Goal: Entertainment & Leisure: Consume media (video, audio)

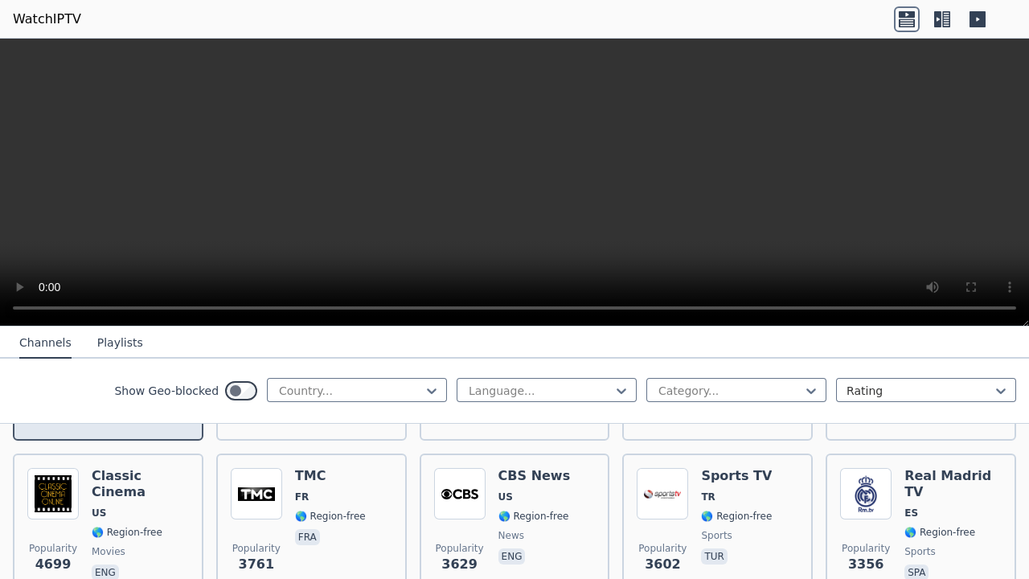
scroll to position [88, 0]
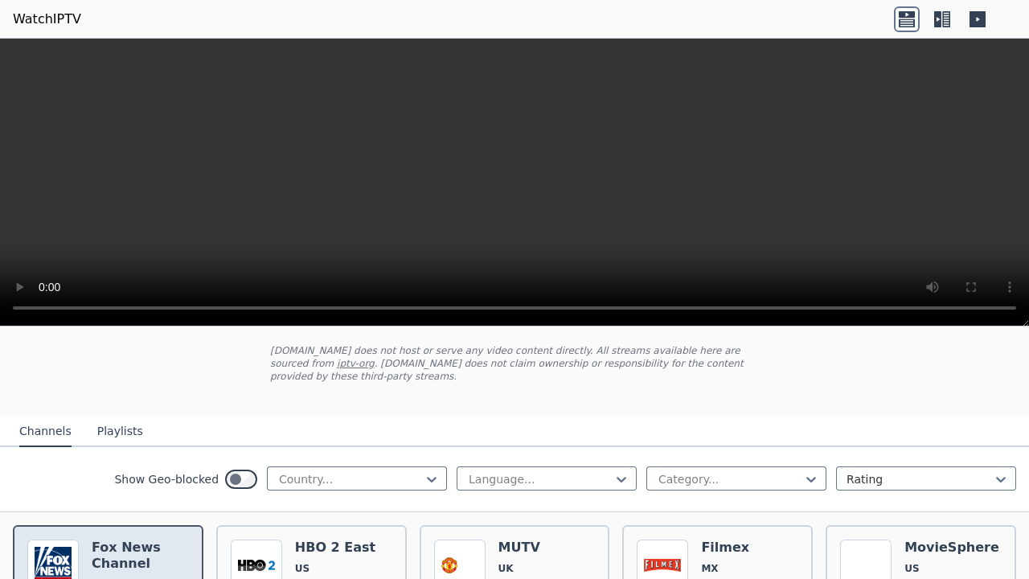
click at [129, 539] on h6 "Fox News Channel" at bounding box center [140, 555] width 97 height 32
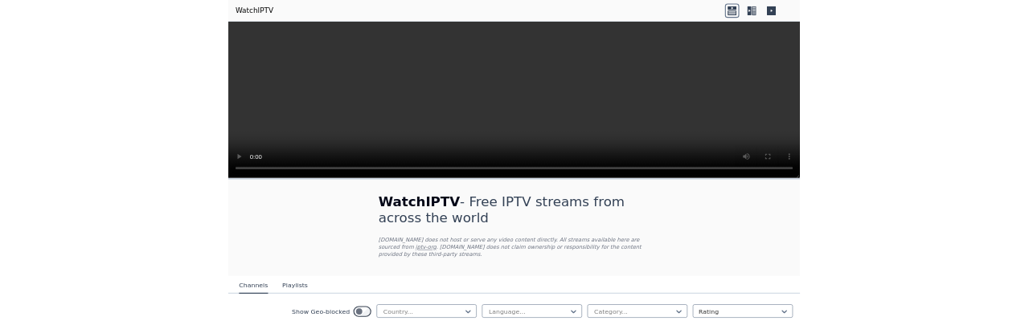
scroll to position [68, 0]
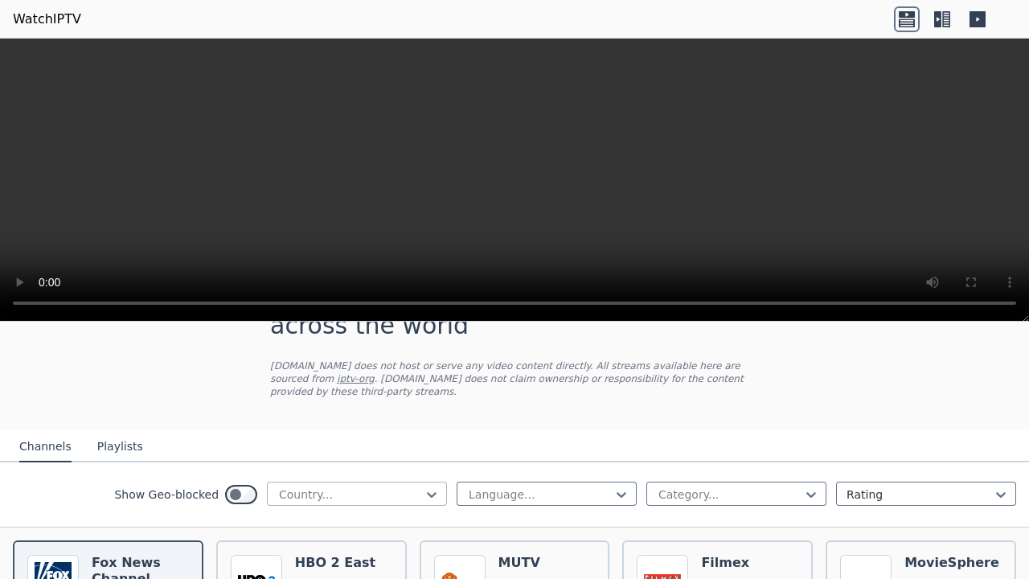
click at [358, 486] on div at bounding box center [350, 494] width 146 height 16
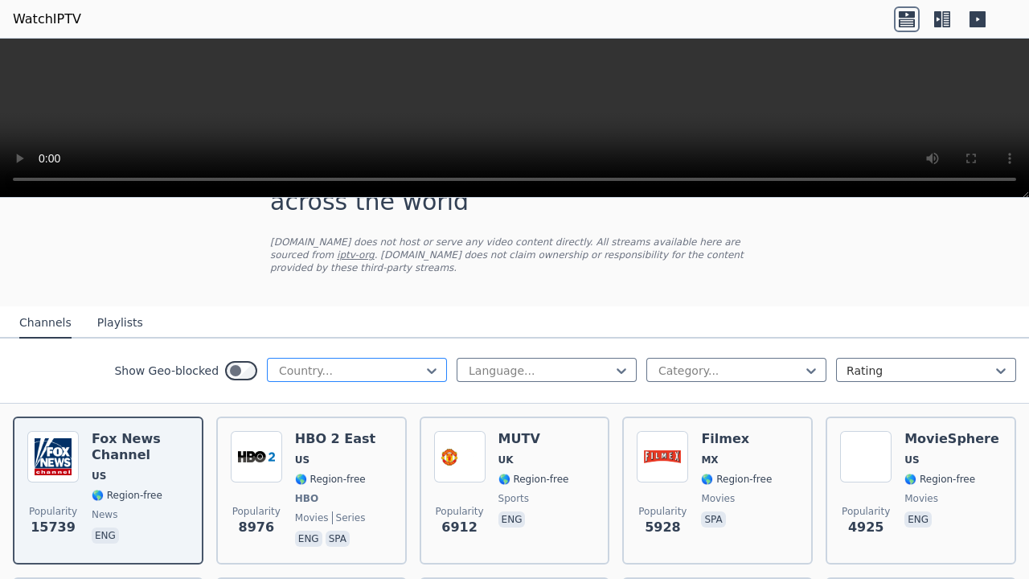
click at [268, 386] on div "Show Geo-blocked Country... Language... Category... Rating" at bounding box center [514, 370] width 1029 height 65
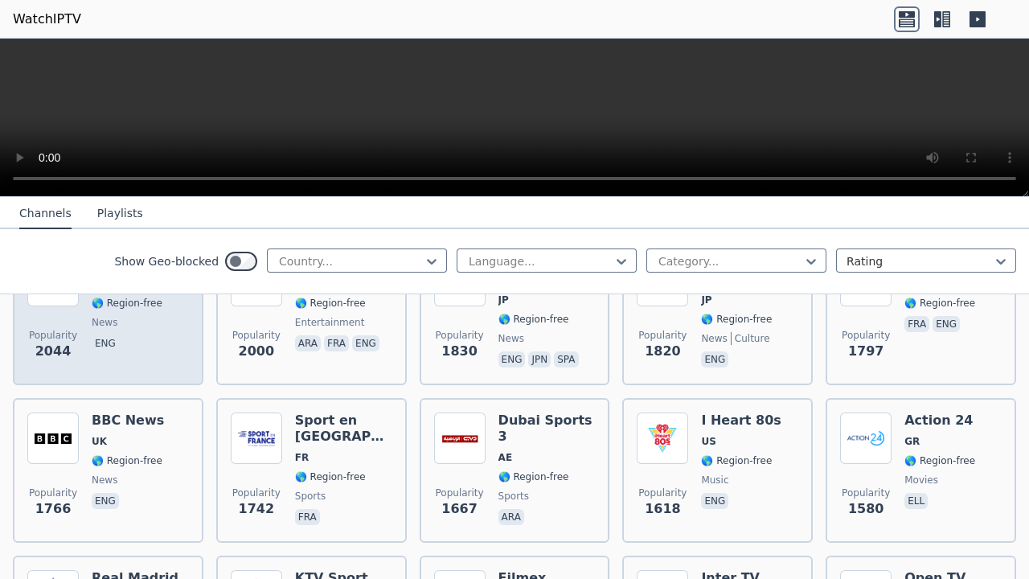
scroll to position [900, 0]
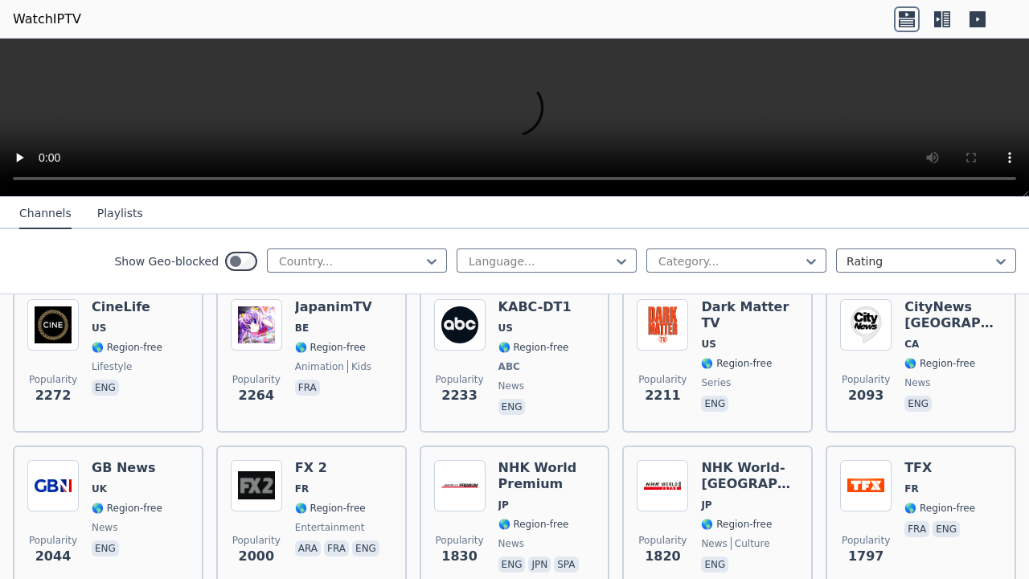
scroll to position [694, 0]
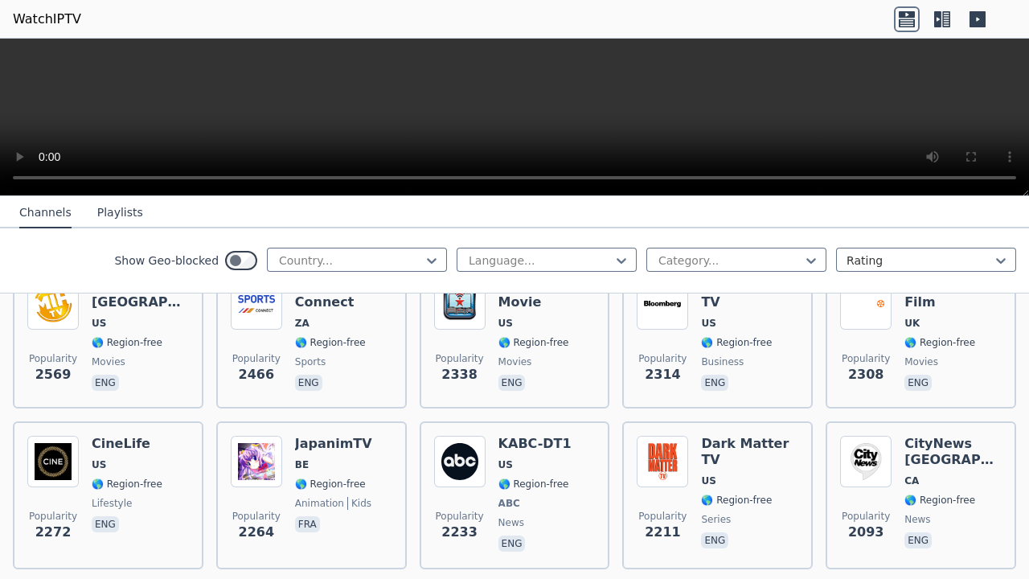
click at [988, 289] on div "Show Geo-blocked Country... Language... Category... Rating" at bounding box center [514, 260] width 1029 height 65
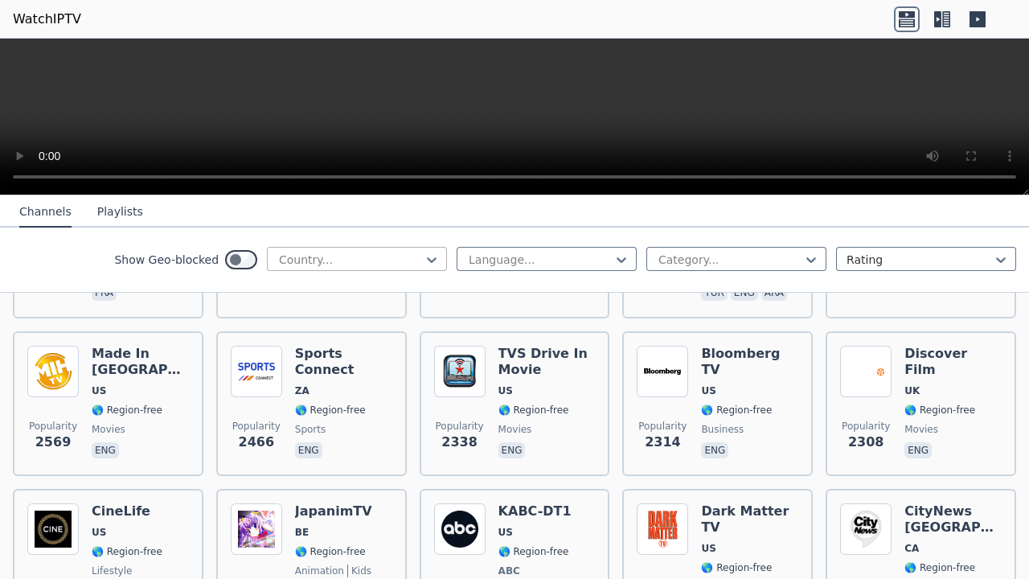
scroll to position [763, 0]
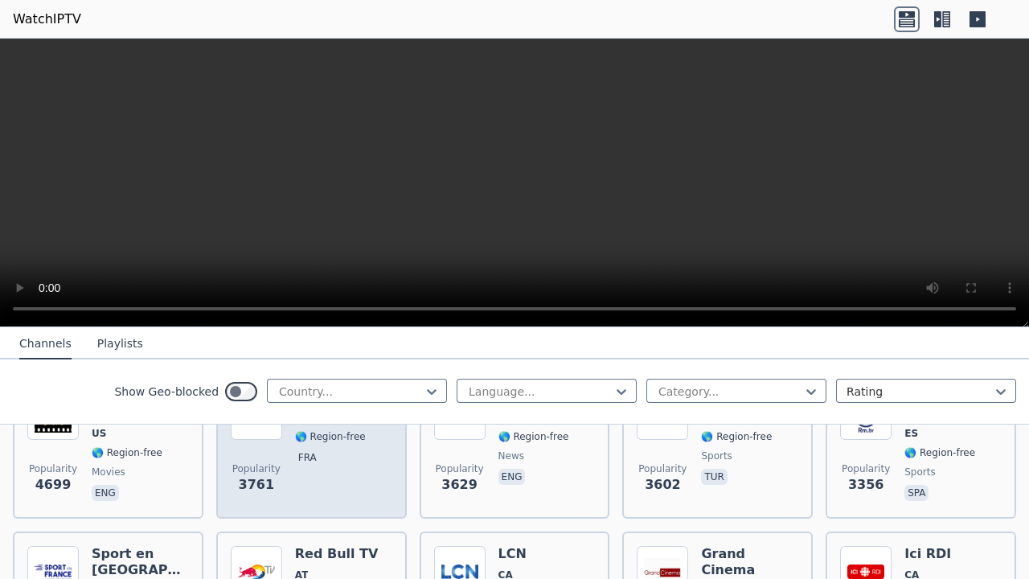
scroll to position [264, 0]
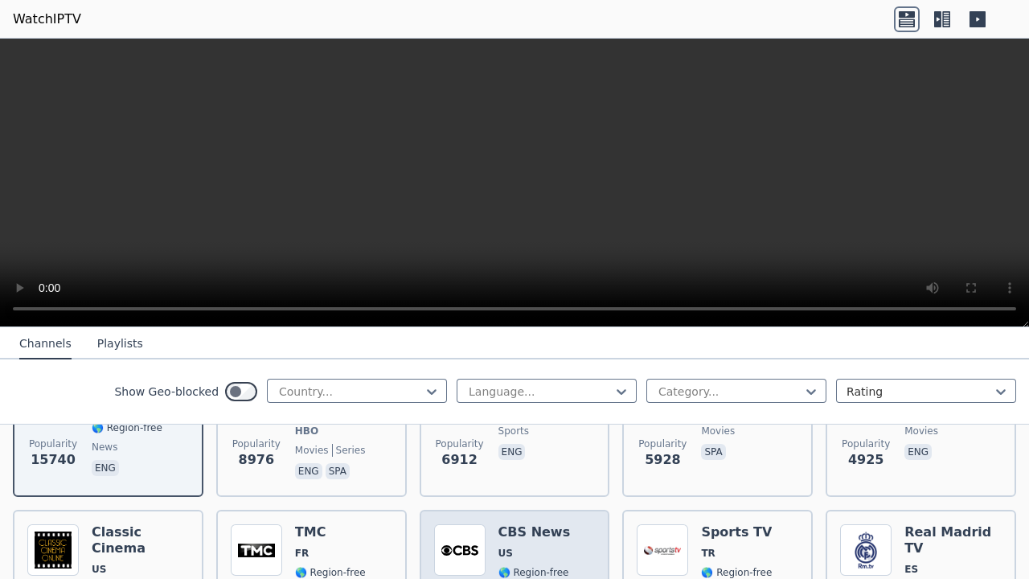
click at [496, 524] on div "Popularity 3629 CBS News US 🌎 Region-free news eng" at bounding box center [515, 582] width 162 height 116
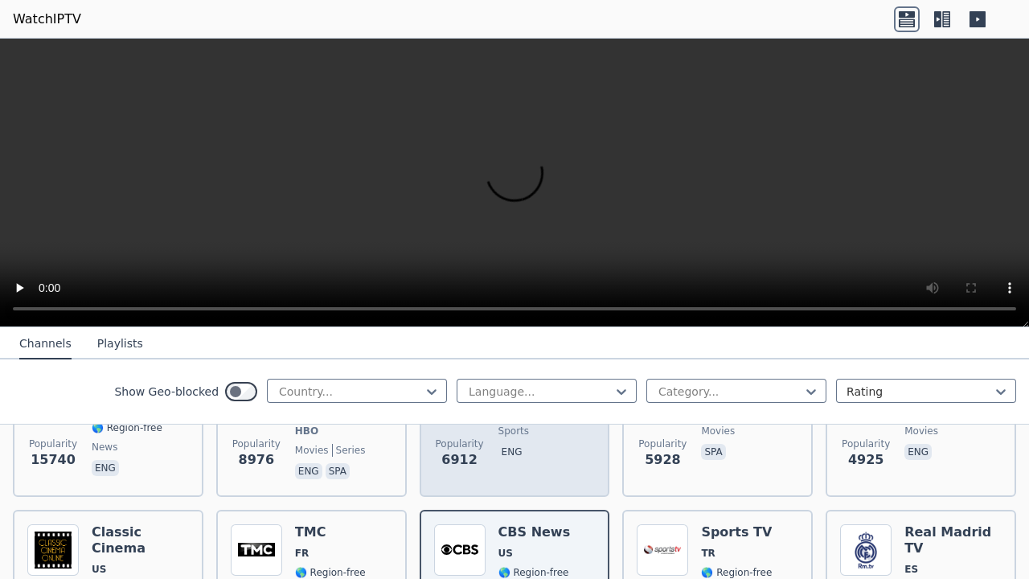
scroll to position [195, 0]
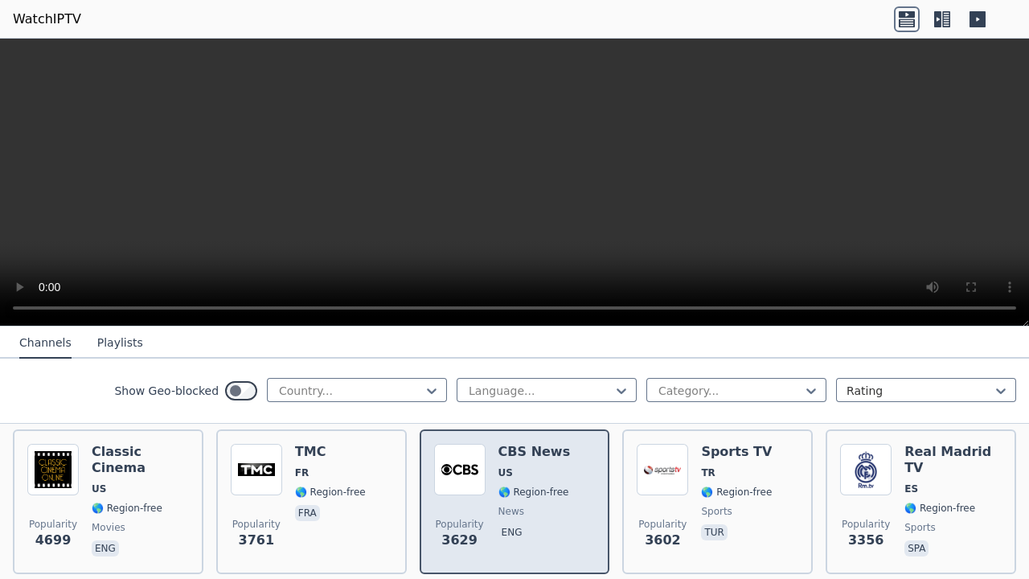
scroll to position [332, 0]
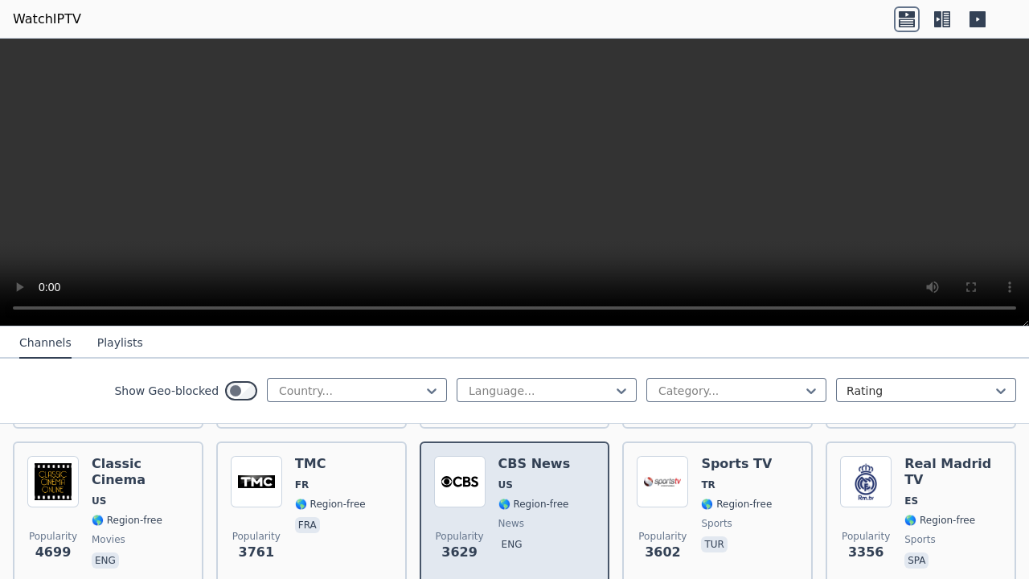
click at [541, 517] on span "news" at bounding box center [534, 523] width 72 height 13
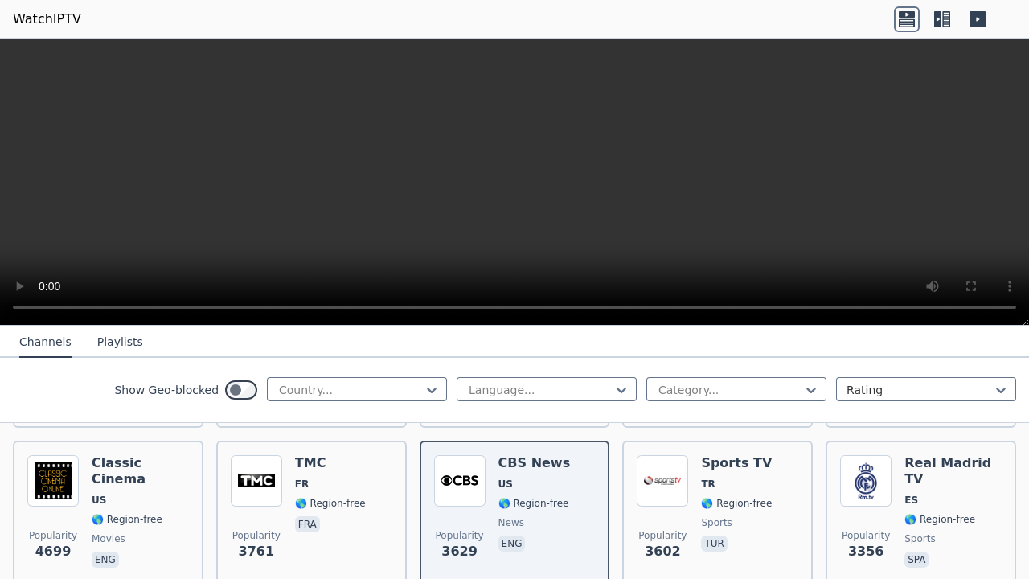
click at [985, 279] on video at bounding box center [514, 182] width 1029 height 287
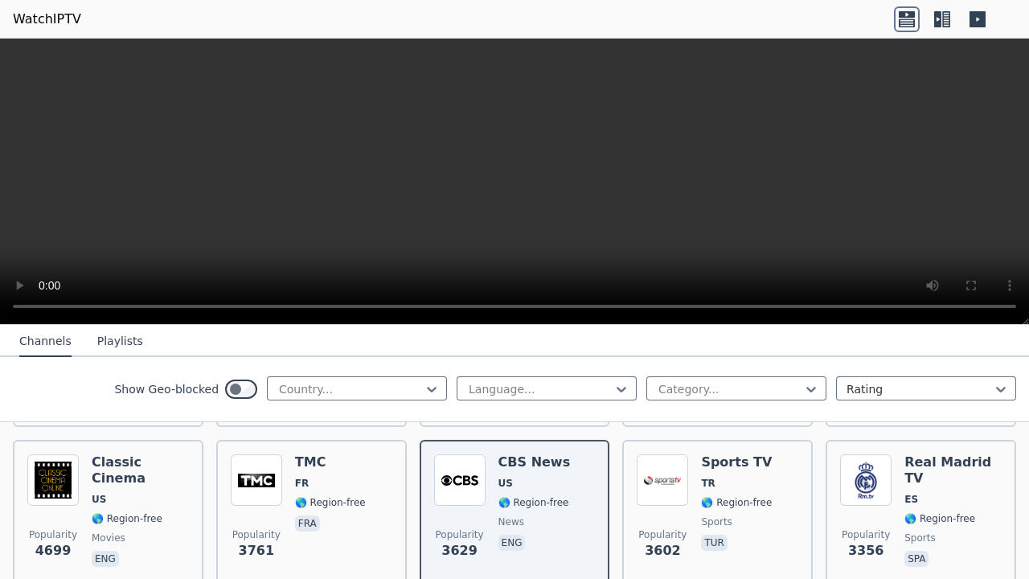
click at [227, 153] on video at bounding box center [514, 182] width 1029 height 286
click at [229, 153] on video at bounding box center [514, 182] width 1029 height 286
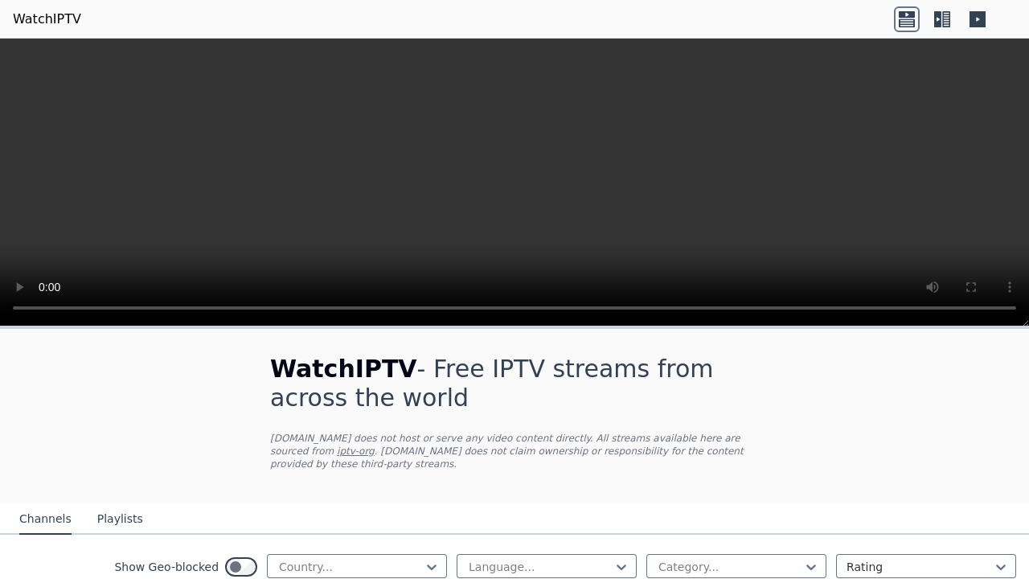
click at [421, 198] on video at bounding box center [514, 183] width 1029 height 288
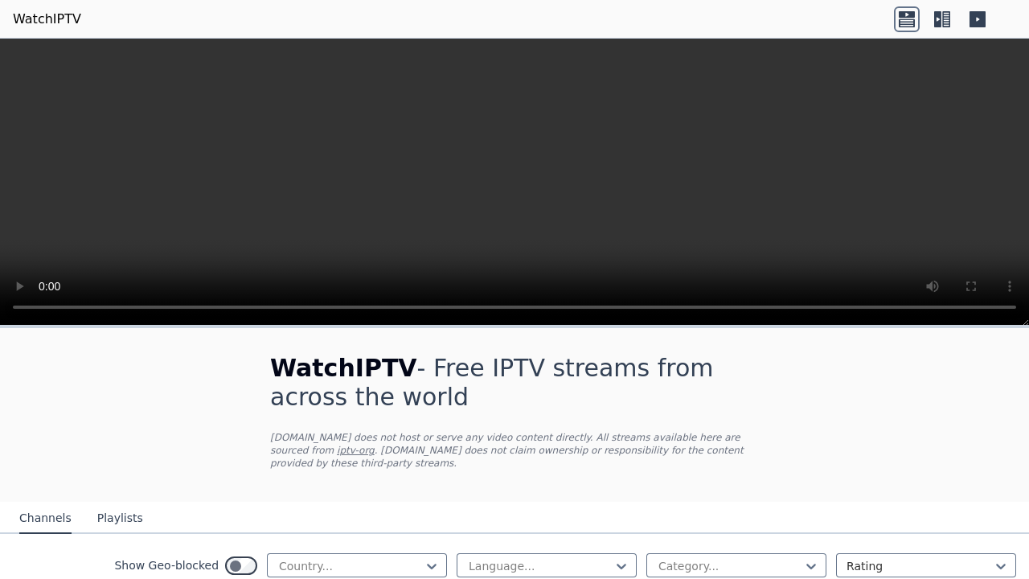
click at [435, 180] on video at bounding box center [514, 182] width 1029 height 287
click at [511, 276] on video at bounding box center [514, 182] width 1029 height 287
click at [945, 120] on video at bounding box center [514, 182] width 1029 height 287
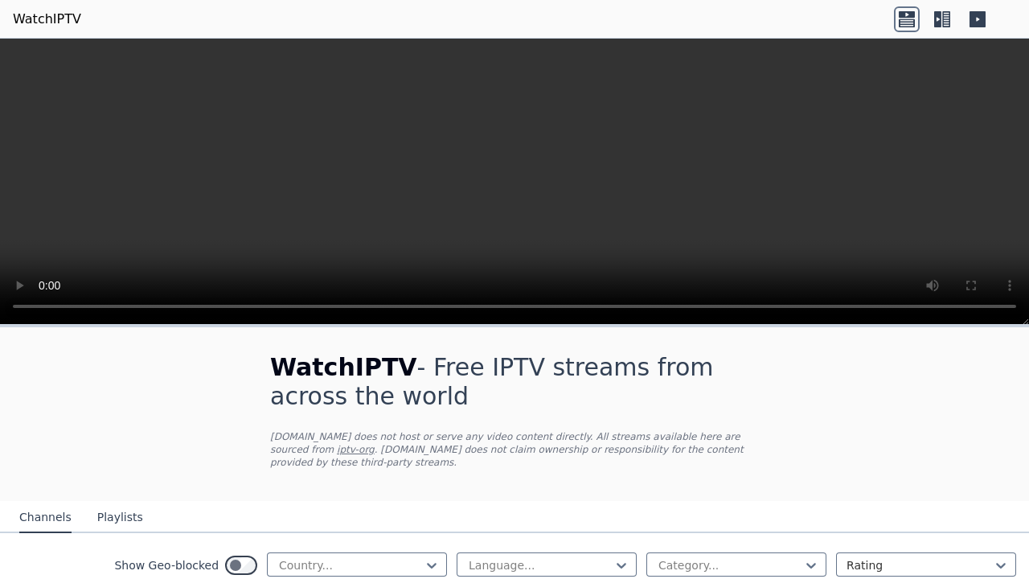
click at [231, 158] on video at bounding box center [514, 182] width 1029 height 286
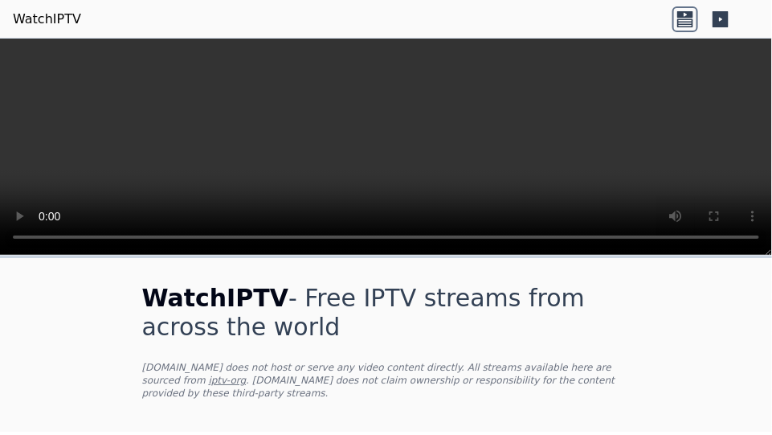
scroll to position [652, 0]
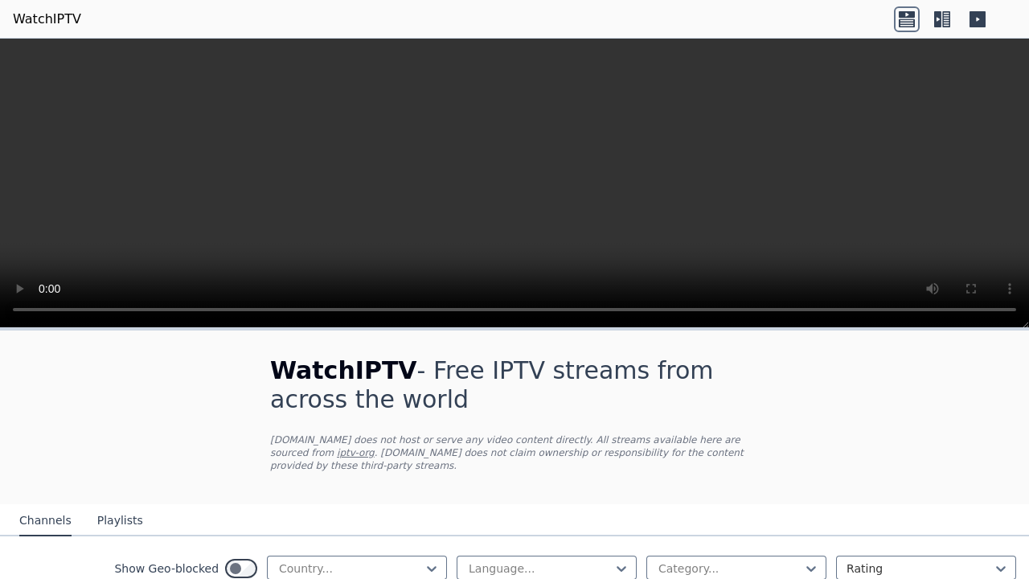
scroll to position [320, 0]
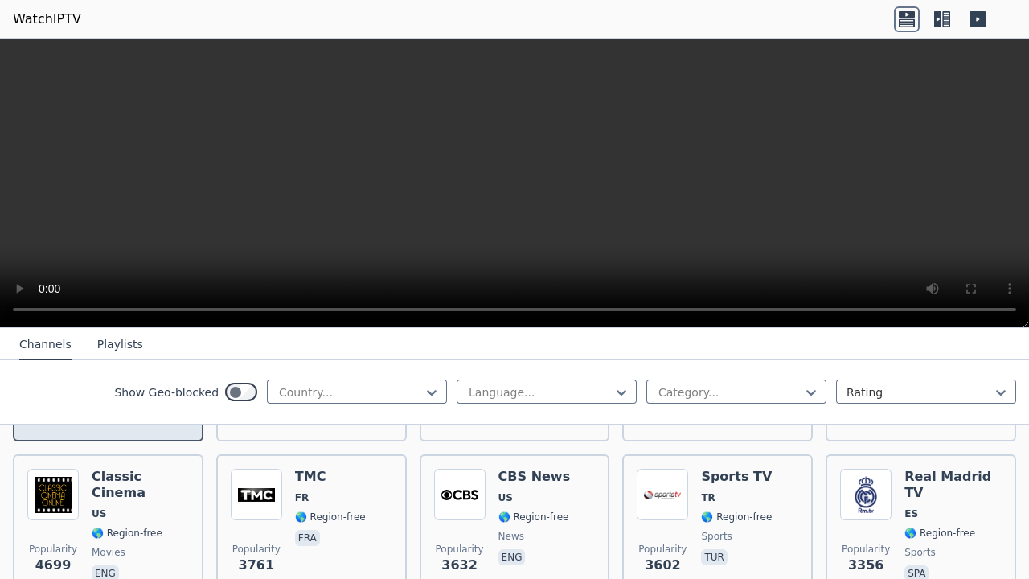
click at [133, 379] on span "🌎 Region-free" at bounding box center [127, 372] width 71 height 13
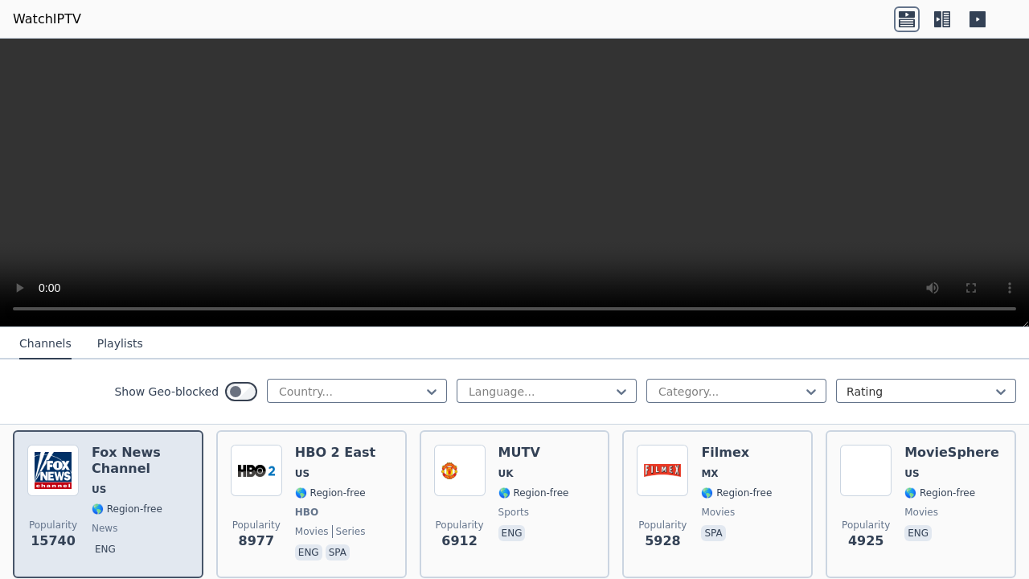
click at [130, 502] on span "🌎 Region-free" at bounding box center [127, 508] width 71 height 13
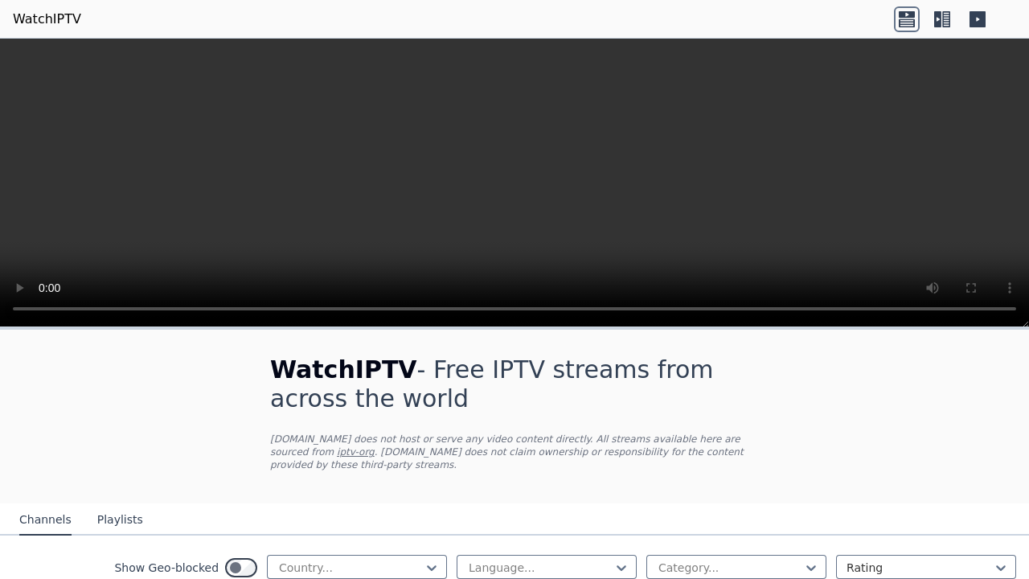
scroll to position [137, 0]
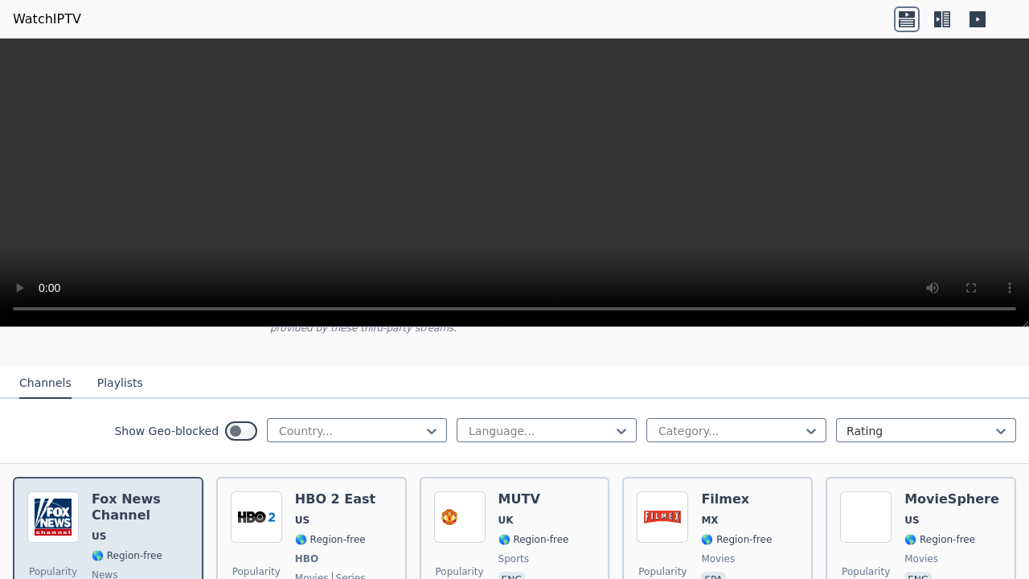
click at [125, 501] on div "Fox News Channel US 🌎 Region-free news eng" at bounding box center [140, 550] width 97 height 119
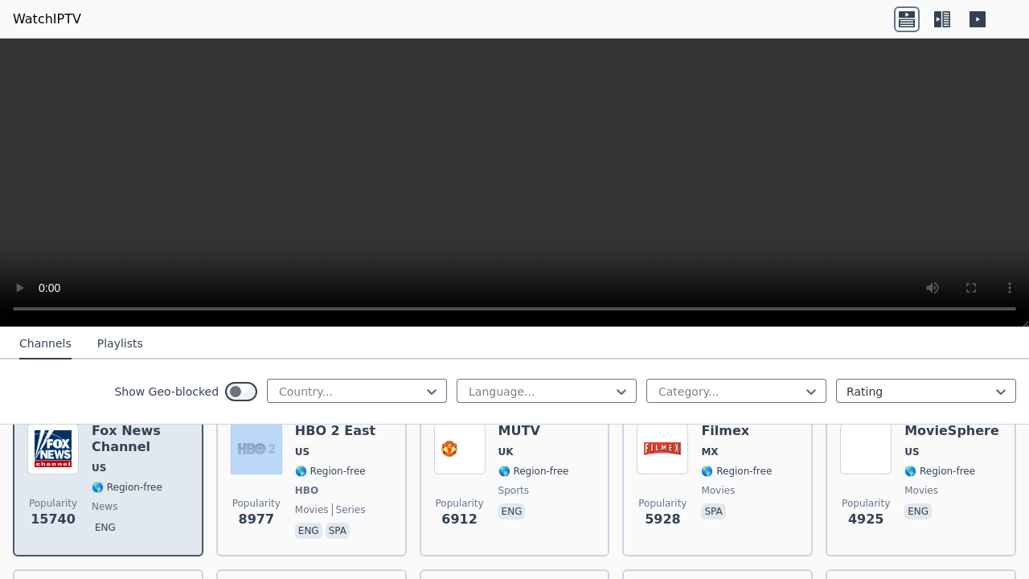
click at [152, 502] on div "Fox News Channel US 🌎 Region-free news eng" at bounding box center [140, 482] width 97 height 119
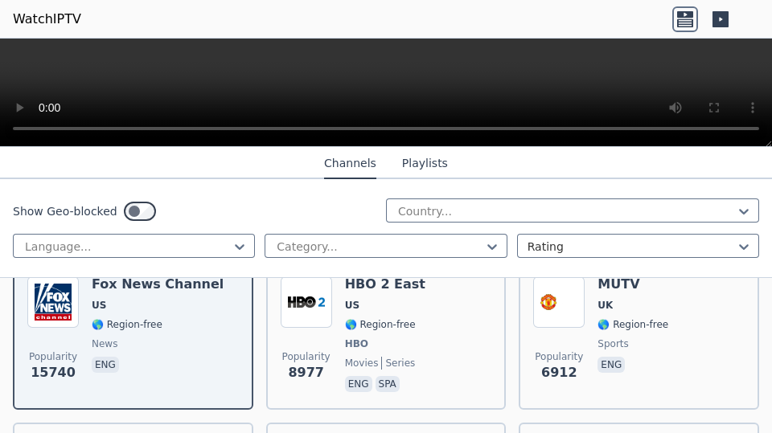
scroll to position [239, 0]
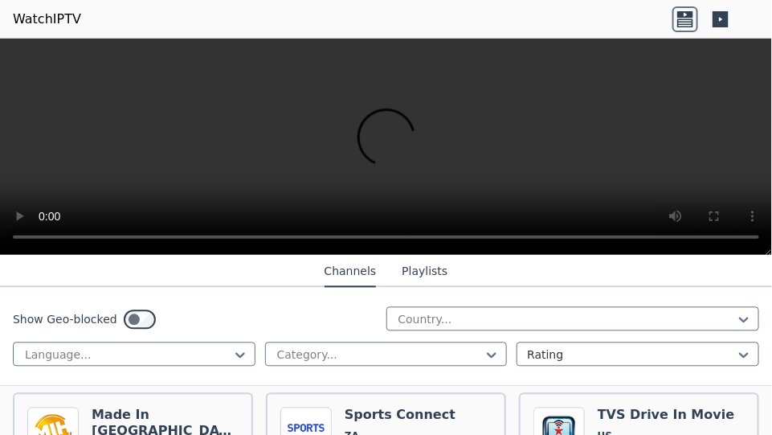
scroll to position [826, 0]
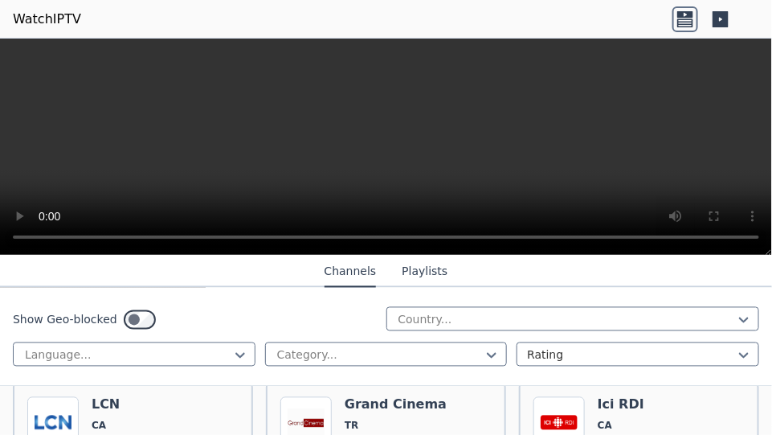
click at [419, 272] on button "Playlists" at bounding box center [425, 272] width 46 height 31
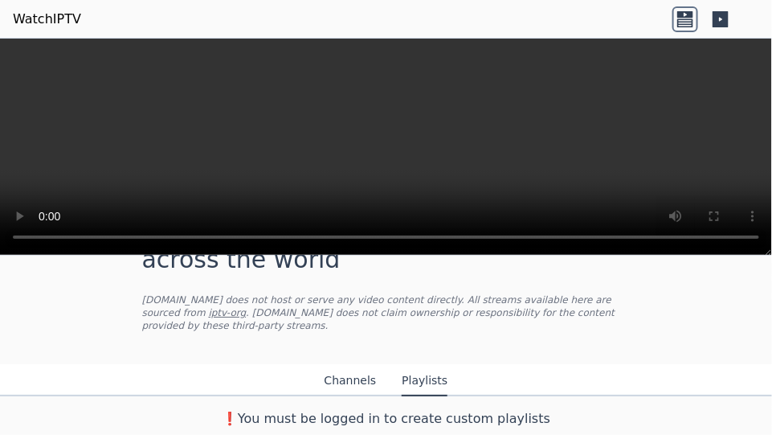
scroll to position [53, 0]
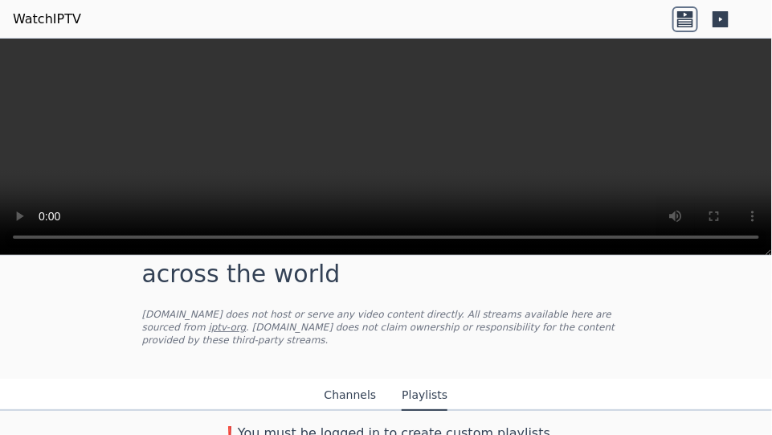
click at [328, 380] on div "Channels Playlists" at bounding box center [386, 395] width 149 height 31
click at [335, 383] on button "Channels" at bounding box center [351, 395] width 52 height 31
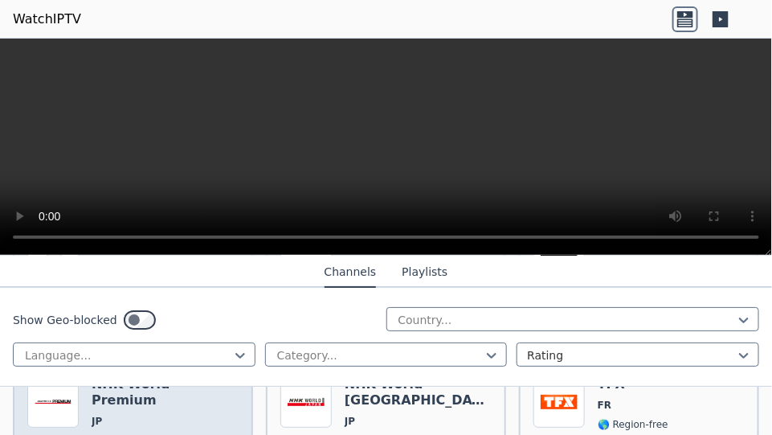
scroll to position [1586, 0]
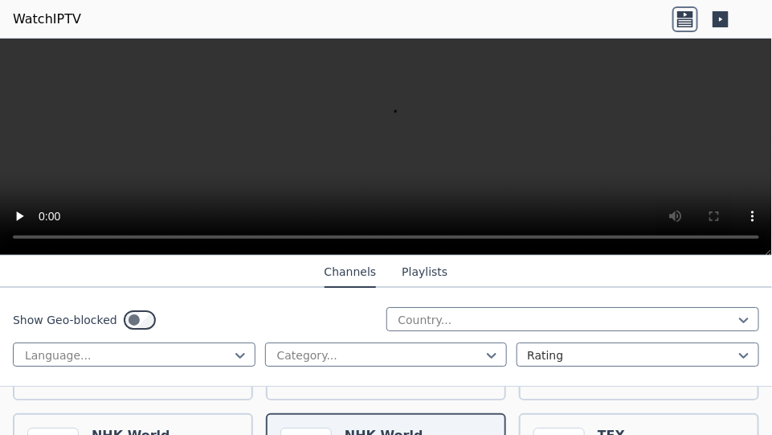
scroll to position [1868, 0]
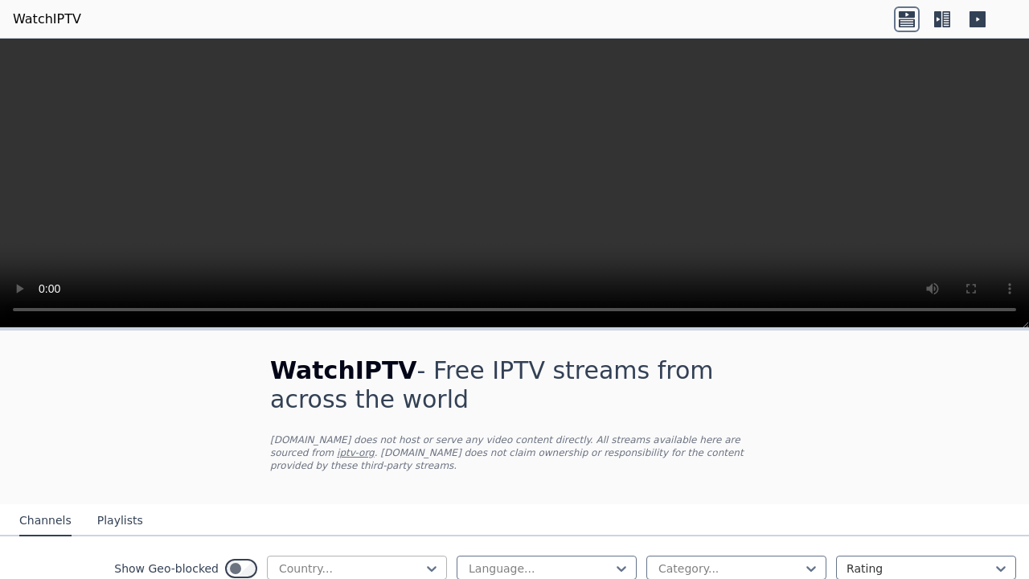
click at [374, 560] on div at bounding box center [350, 568] width 146 height 16
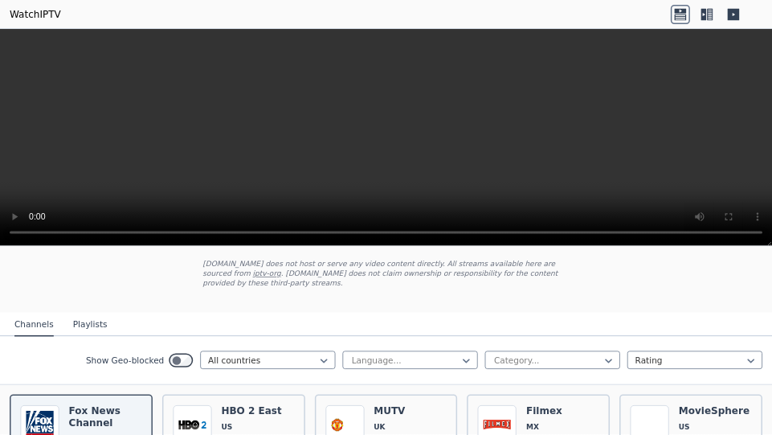
scroll to position [156, 0]
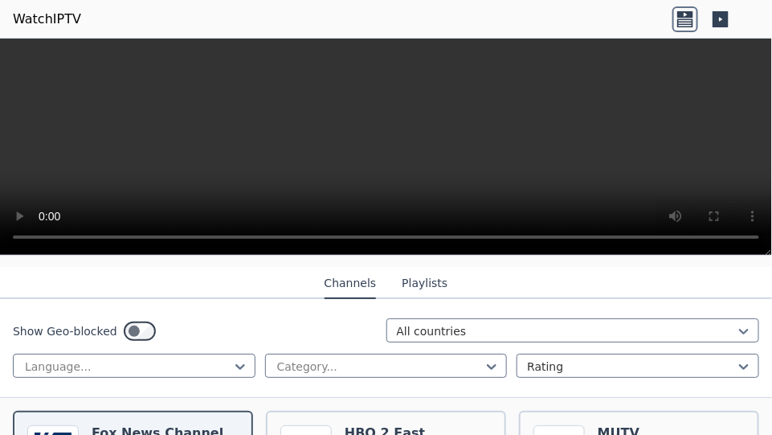
scroll to position [84, 0]
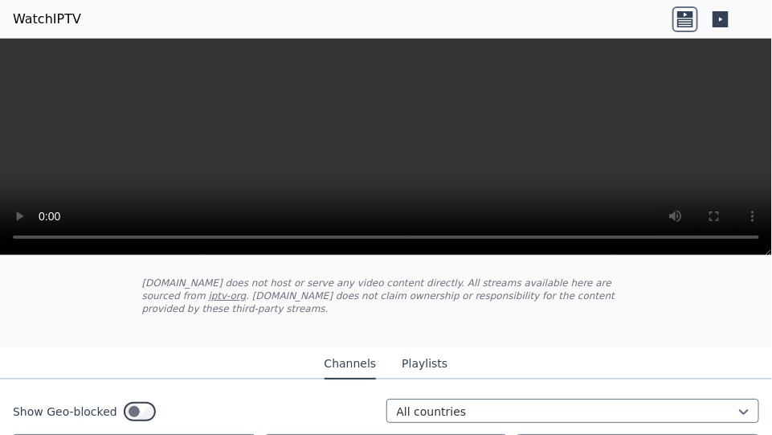
click at [691, 26] on icon at bounding box center [686, 19] width 26 height 26
click at [724, 23] on icon at bounding box center [721, 19] width 16 height 16
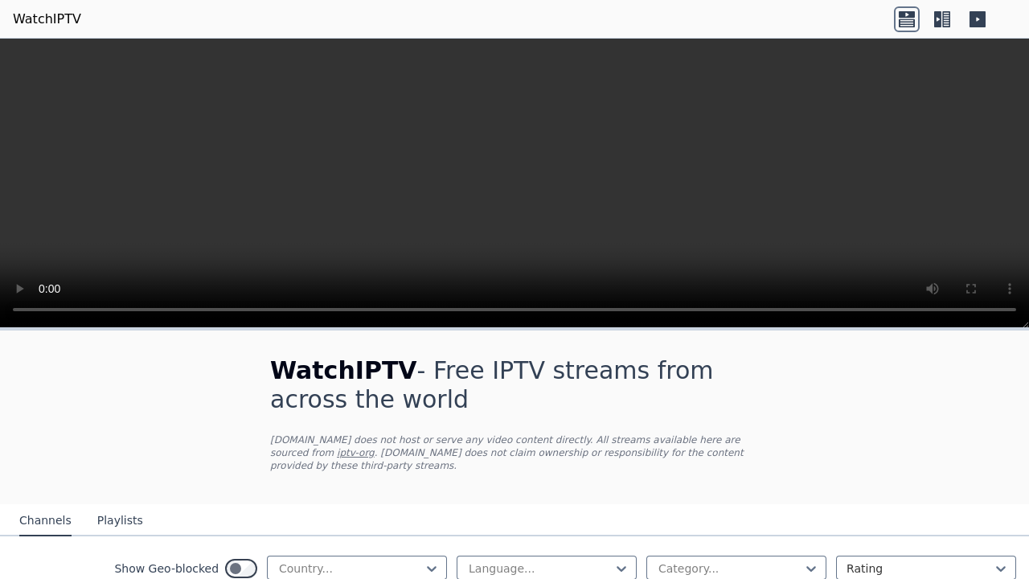
scroll to position [128, 0]
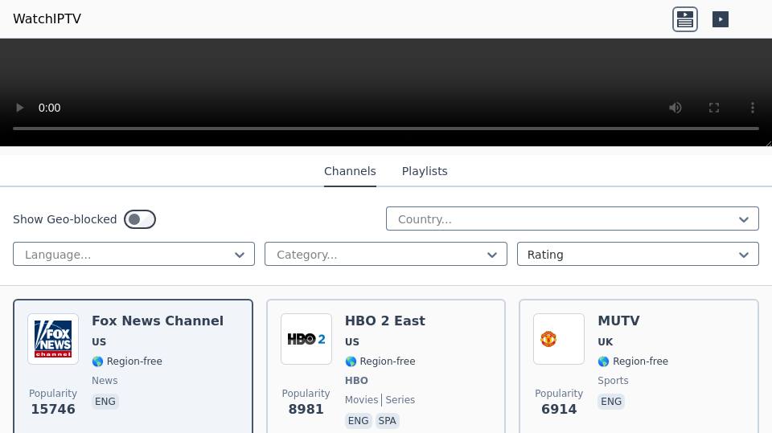
scroll to position [202, 0]
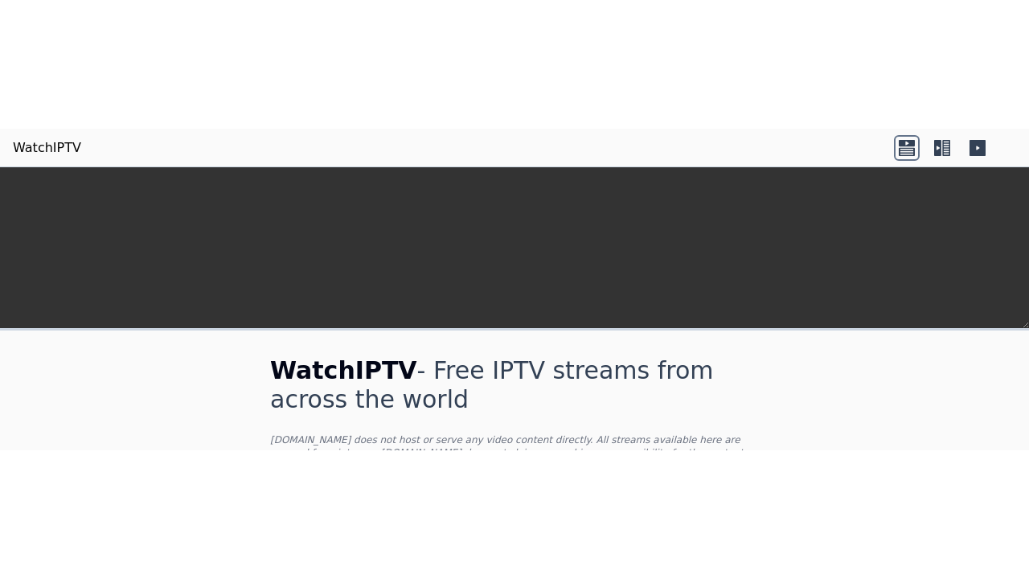
scroll to position [511, 0]
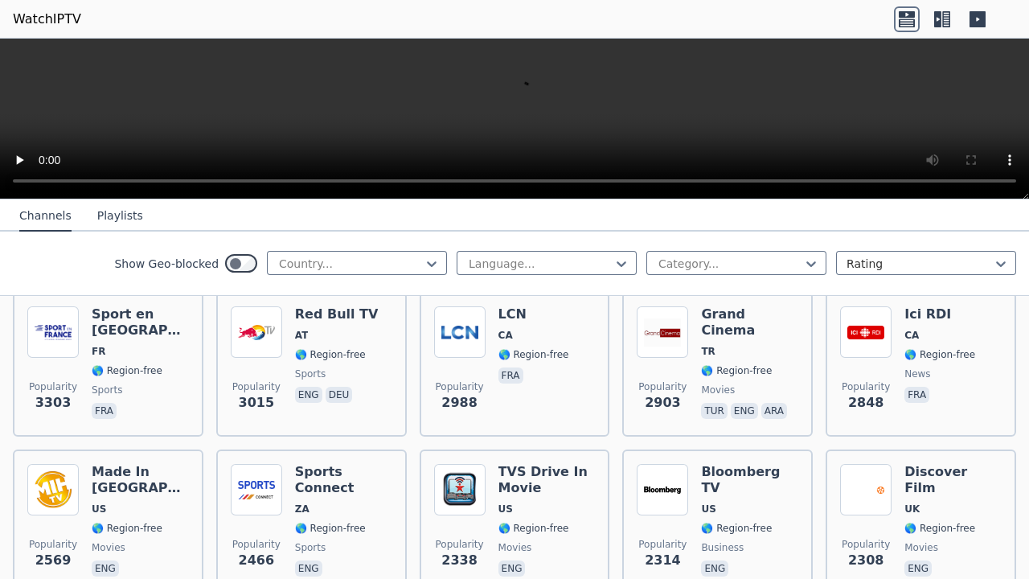
scroll to position [716, 0]
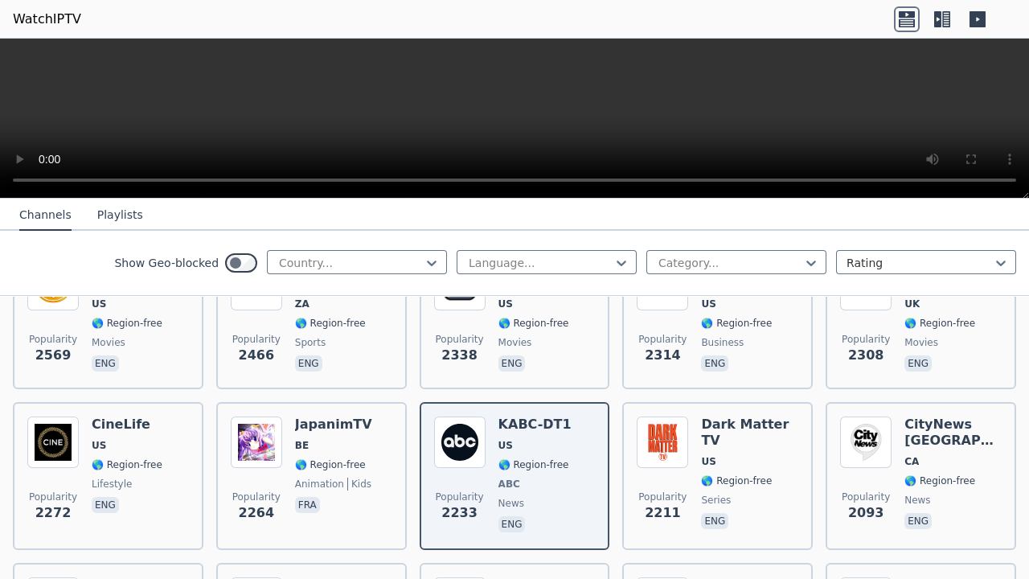
click at [948, 23] on icon at bounding box center [946, 19] width 8 height 16
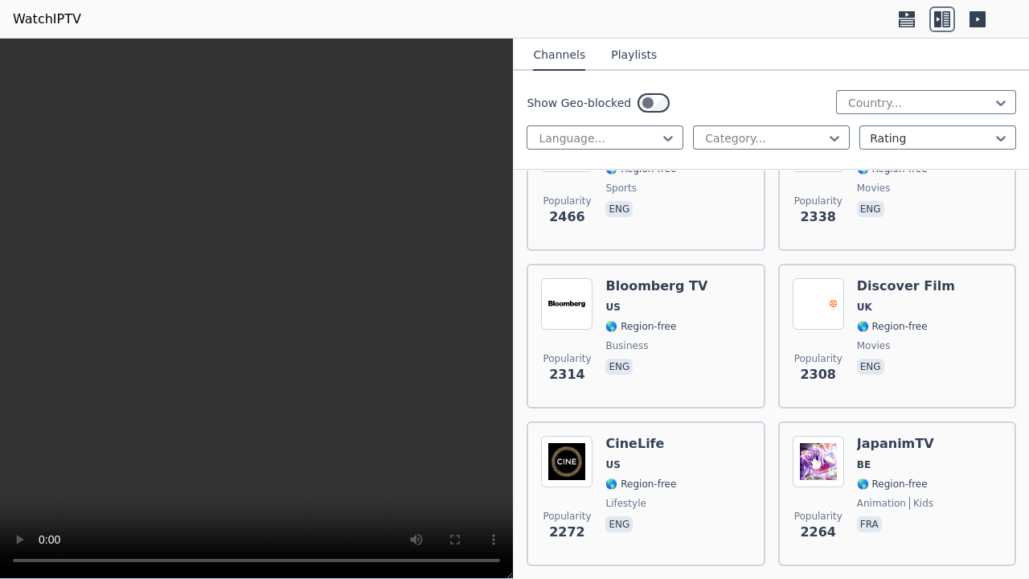
scroll to position [1722, 0]
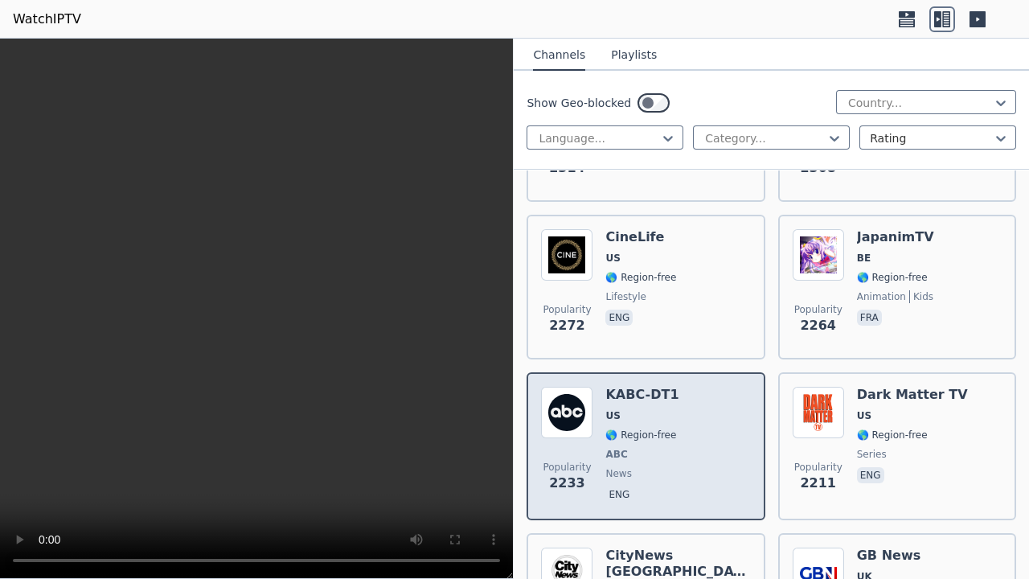
click at [672, 408] on div "Popularity 2233 KABC-DT1 US 🌎 Region-free ABC news eng" at bounding box center [645, 446] width 209 height 119
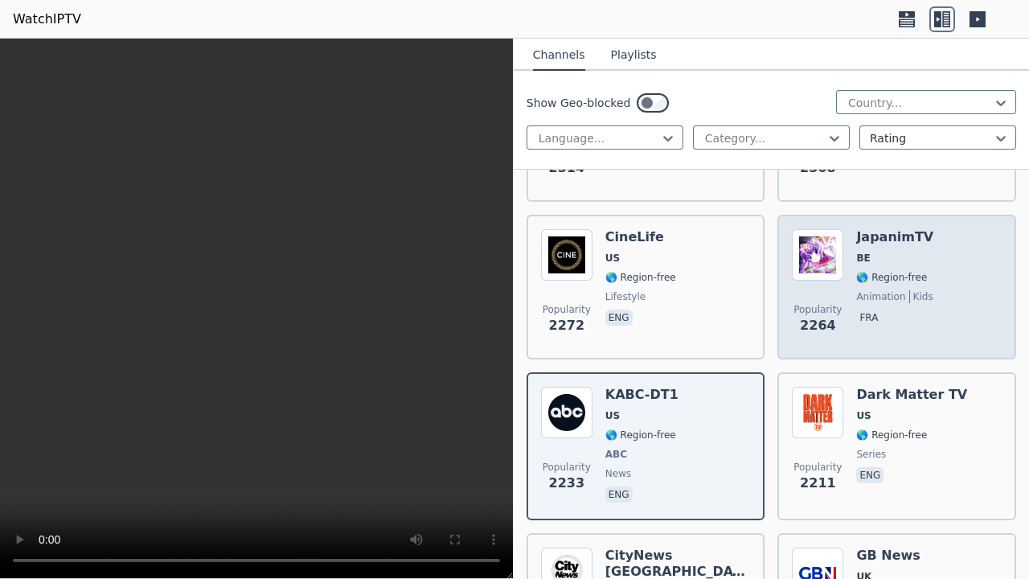
click at [989, 287] on div "Popularity 2264 JapanimTV BE 🌎 Region-free animation kids fra" at bounding box center [897, 287] width 210 height 116
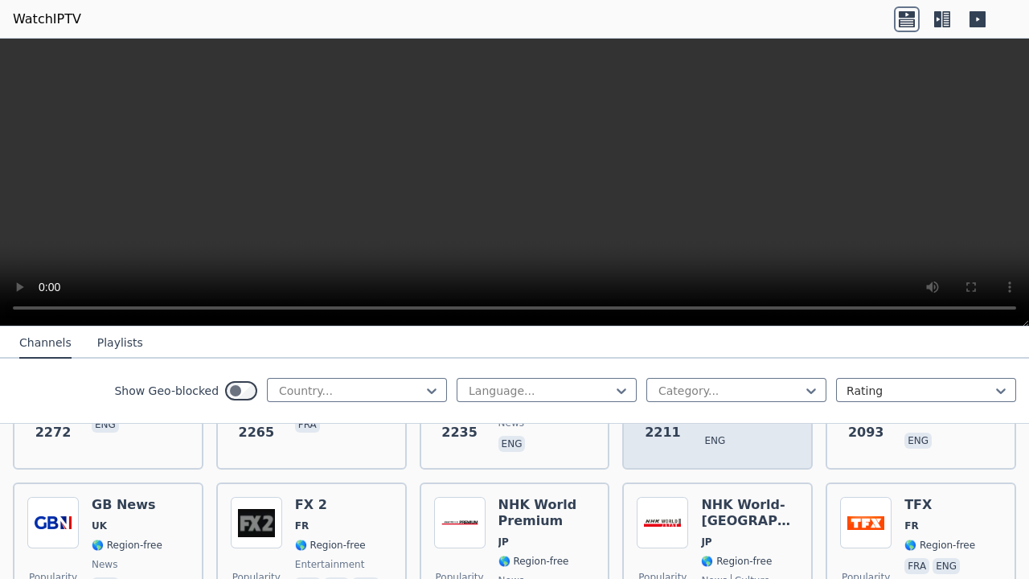
scroll to position [960, 0]
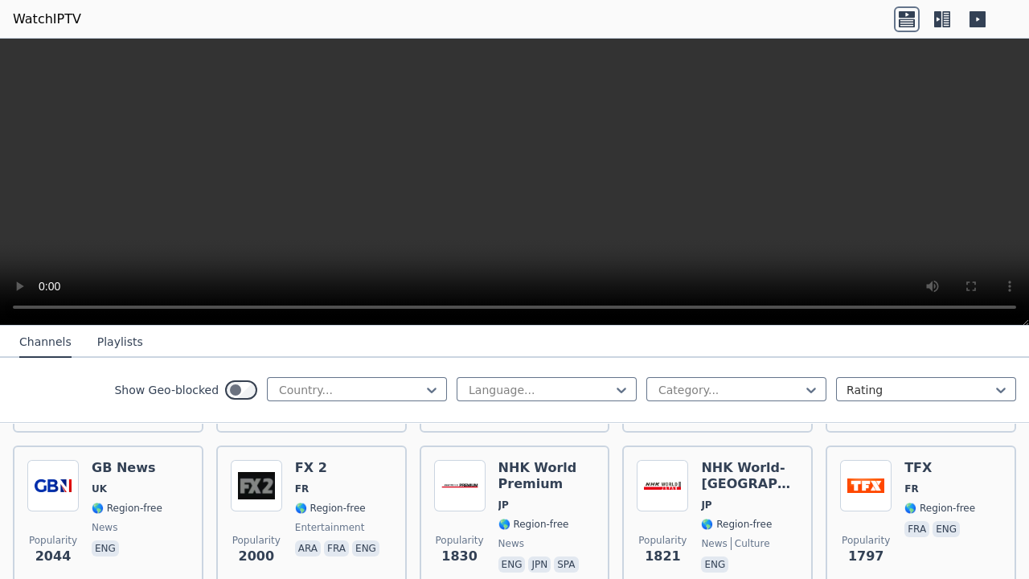
click at [973, 27] on icon at bounding box center [977, 19] width 26 height 26
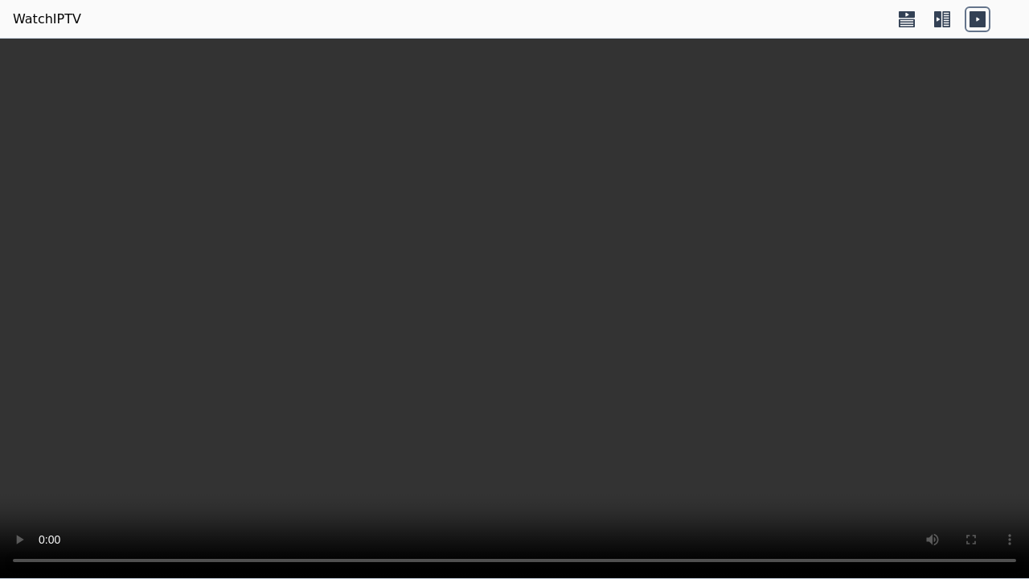
drag, startPoint x: 907, startPoint y: 24, endPoint x: 898, endPoint y: 19, distance: 10.1
click at [907, 25] on icon at bounding box center [907, 19] width 26 height 26
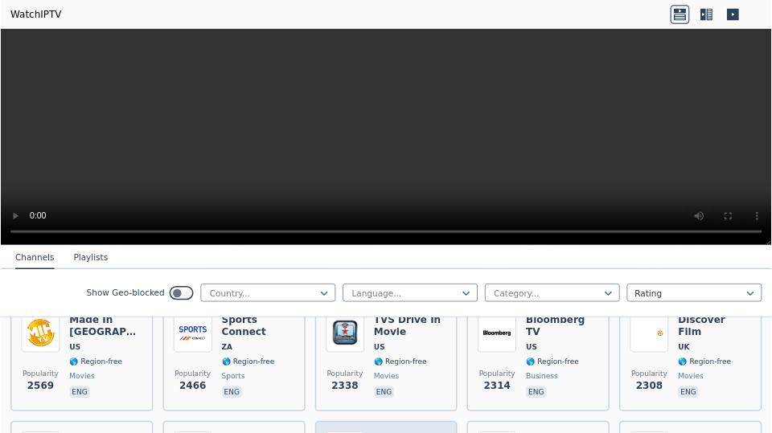
scroll to position [821, 0]
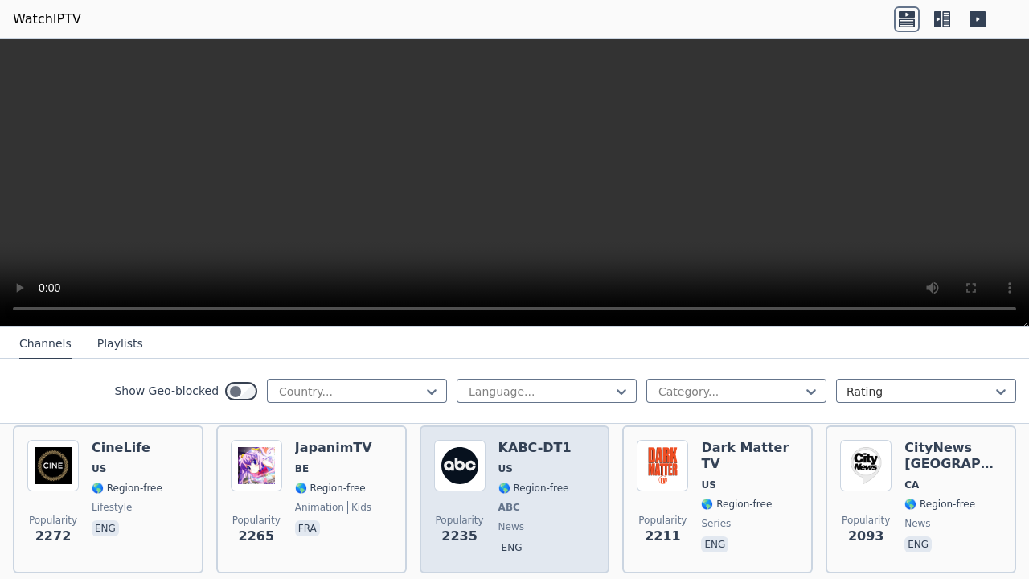
click at [492, 515] on div "Popularity 2235 KABC-DT1 US 🌎 Region-free ABC news eng" at bounding box center [515, 499] width 162 height 119
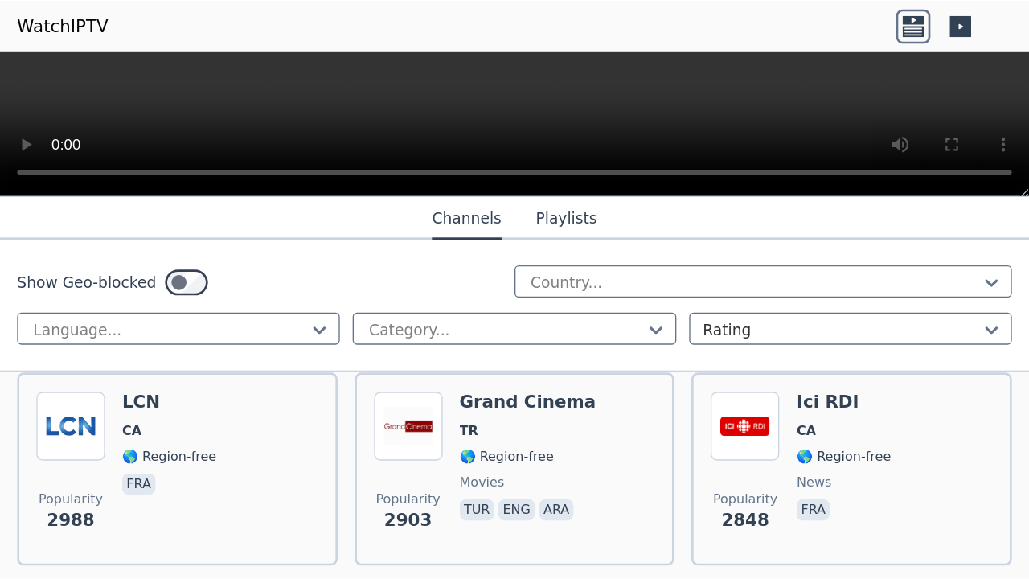
scroll to position [1169, 0]
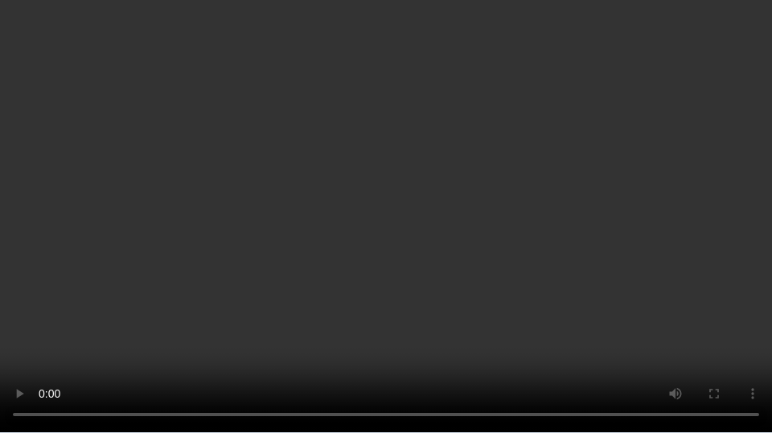
click at [106, 125] on video at bounding box center [386, 216] width 772 height 433
click at [149, 120] on video at bounding box center [386, 216] width 772 height 433
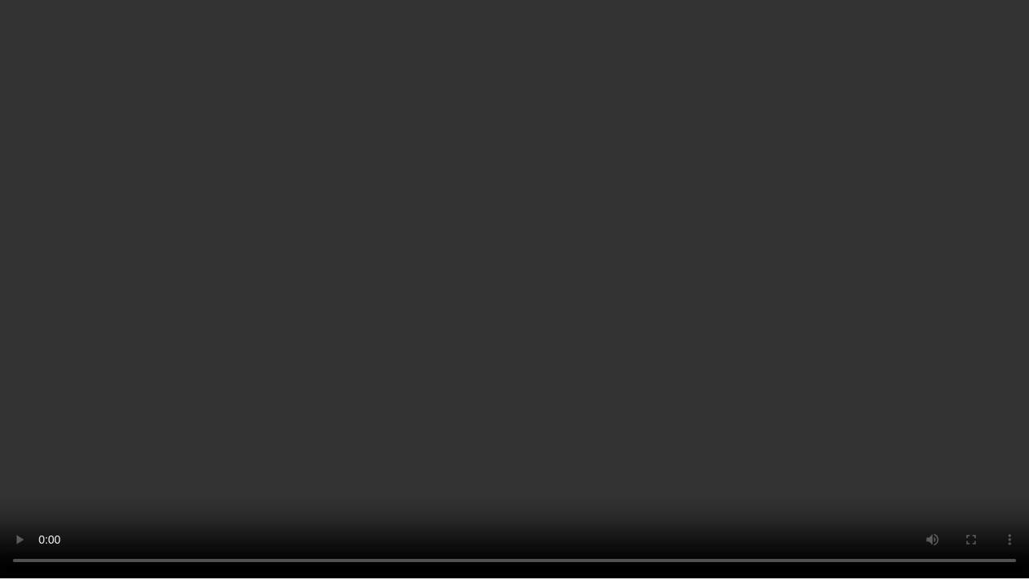
scroll to position [821, 0]
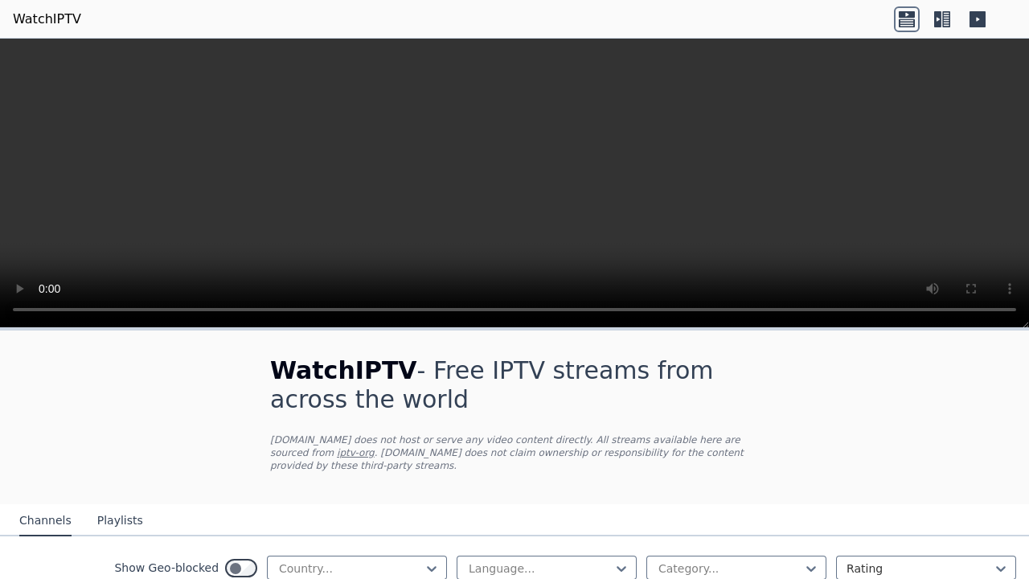
click at [0, 0] on header "WatchIPTV" at bounding box center [514, 19] width 1029 height 39
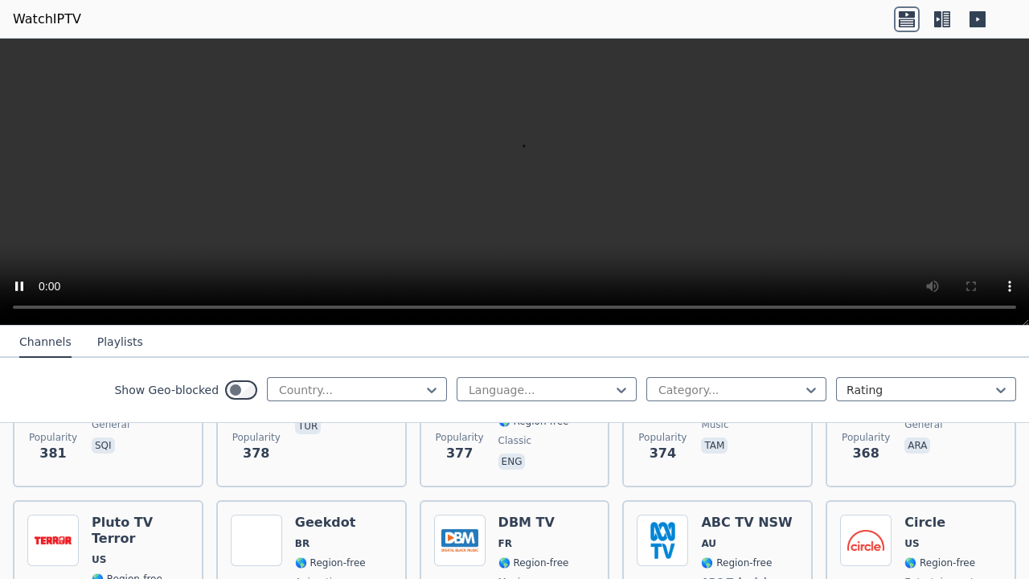
scroll to position [8270, 0]
click at [308, 389] on div at bounding box center [350, 390] width 146 height 16
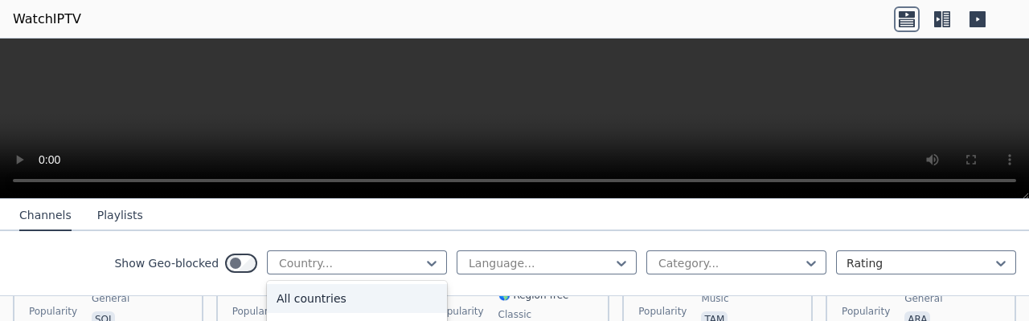
click at [304, 305] on div "All countries" at bounding box center [357, 298] width 180 height 29
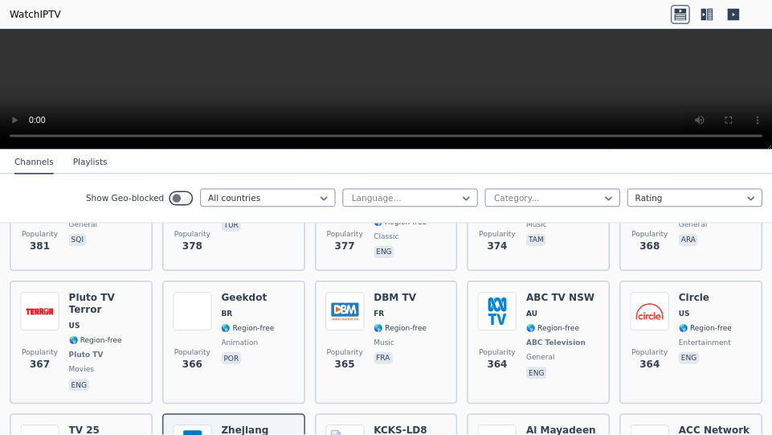
scroll to position [8143, 0]
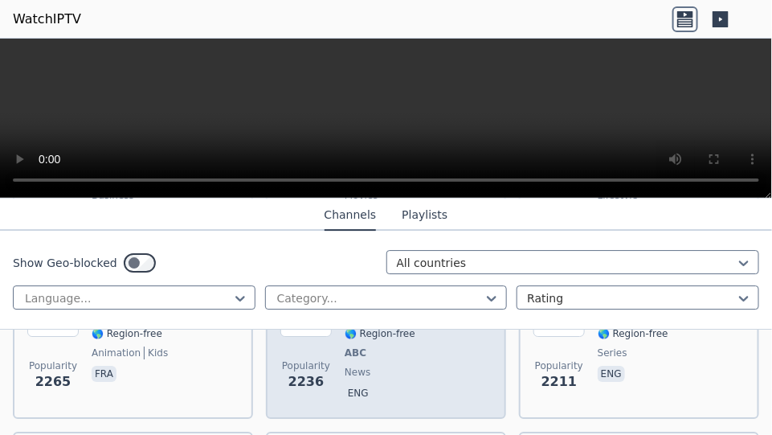
scroll to position [1303, 0]
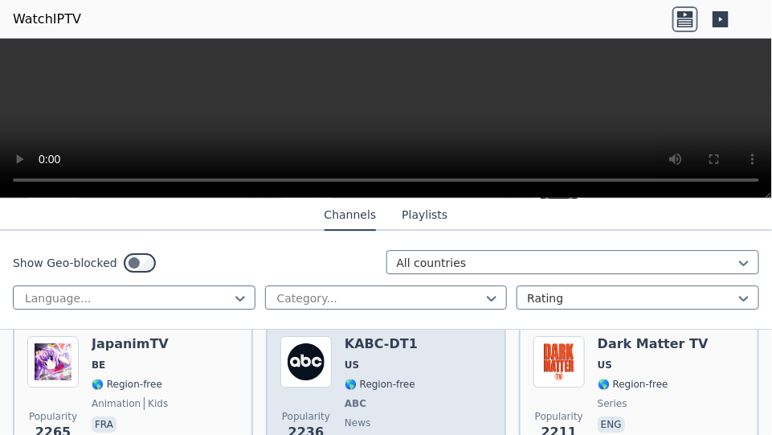
click at [370, 397] on span "ABC" at bounding box center [381, 403] width 73 height 13
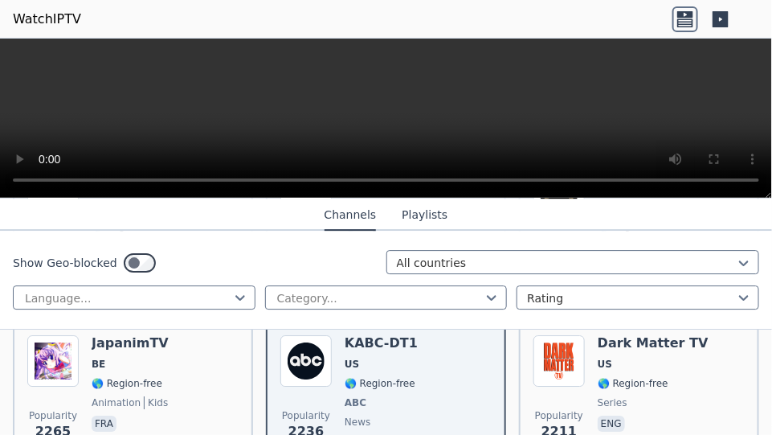
click at [753, 217] on nav "Channels Playlists" at bounding box center [386, 215] width 772 height 32
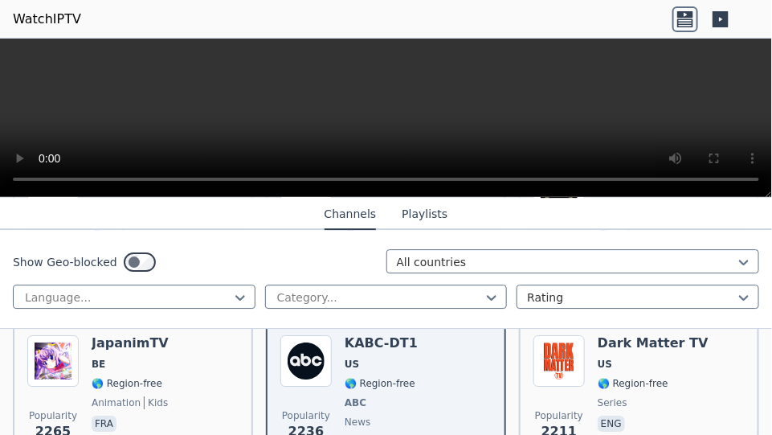
scroll to position [1353, 0]
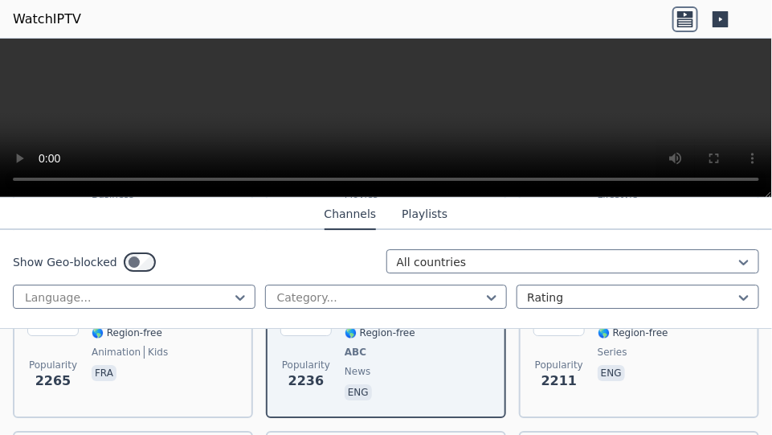
click at [104, 286] on div "Language..." at bounding box center [134, 296] width 243 height 24
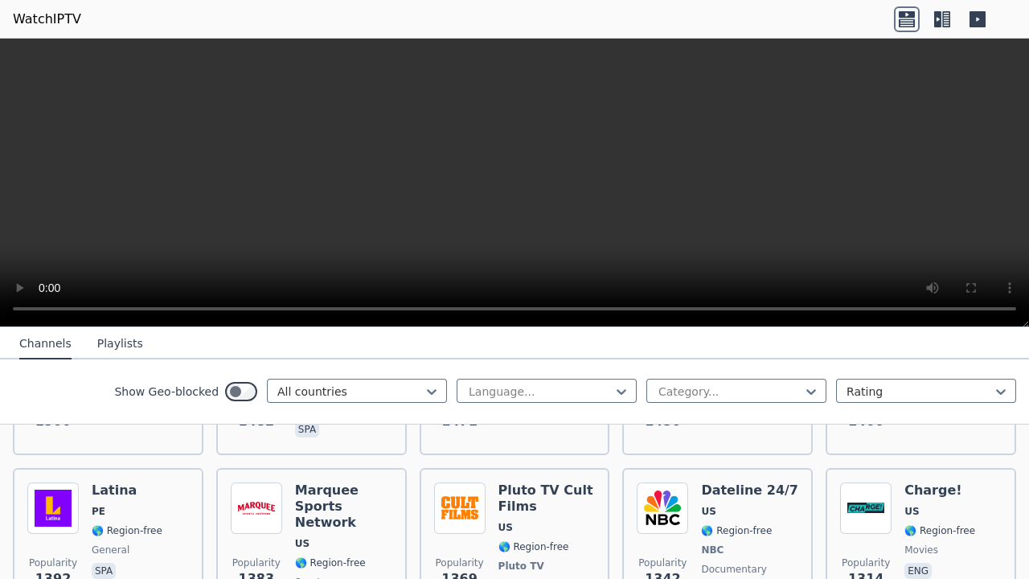
scroll to position [1570, 0]
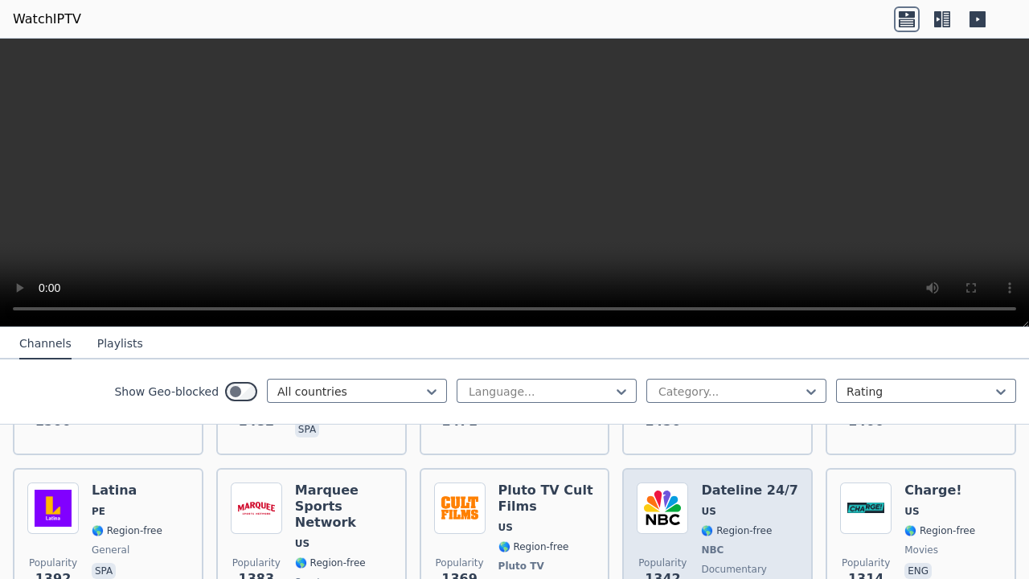
click at [741, 482] on h6 "Dateline 24/7" at bounding box center [749, 490] width 97 height 16
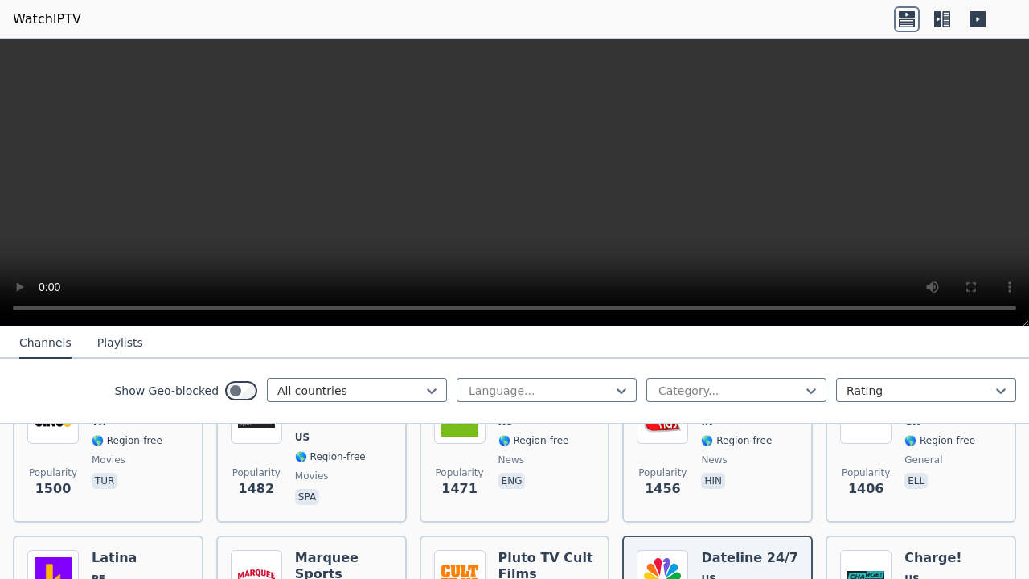
click at [1011, 150] on video at bounding box center [514, 183] width 1029 height 288
click at [183, 248] on video at bounding box center [514, 183] width 1029 height 288
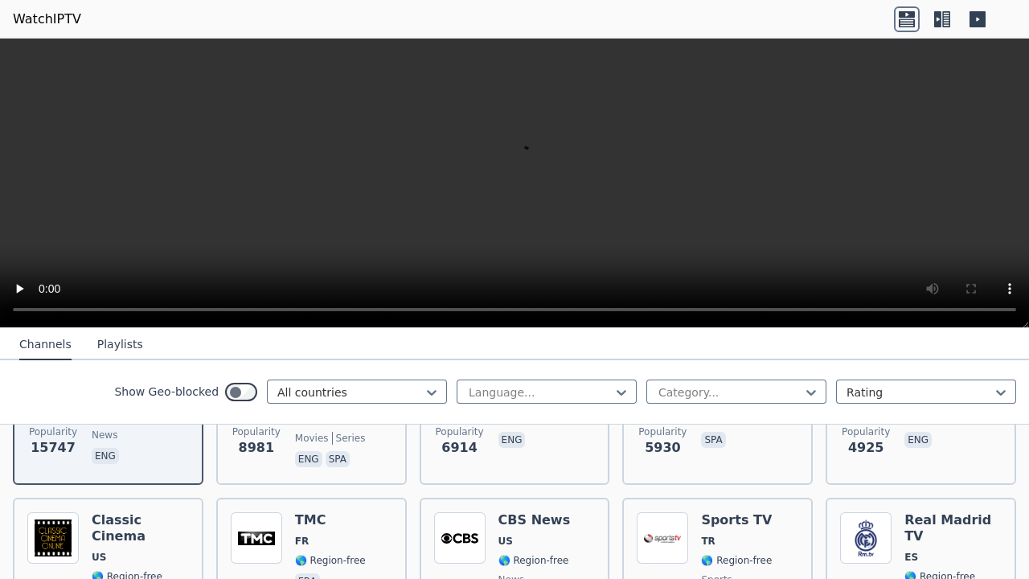
scroll to position [989, 0]
